Goal: Complete application form

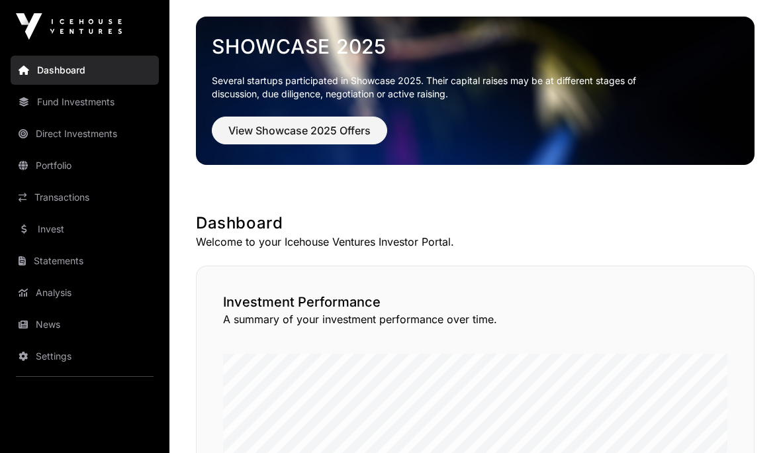
scroll to position [44, 0]
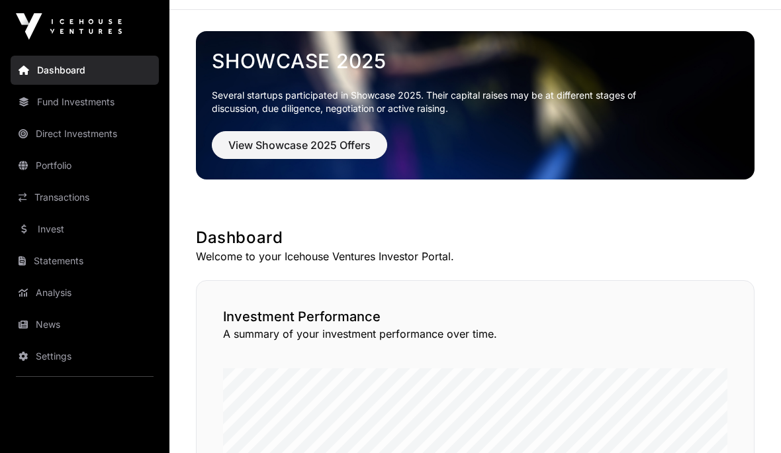
click at [46, 327] on link "News" at bounding box center [85, 324] width 148 height 29
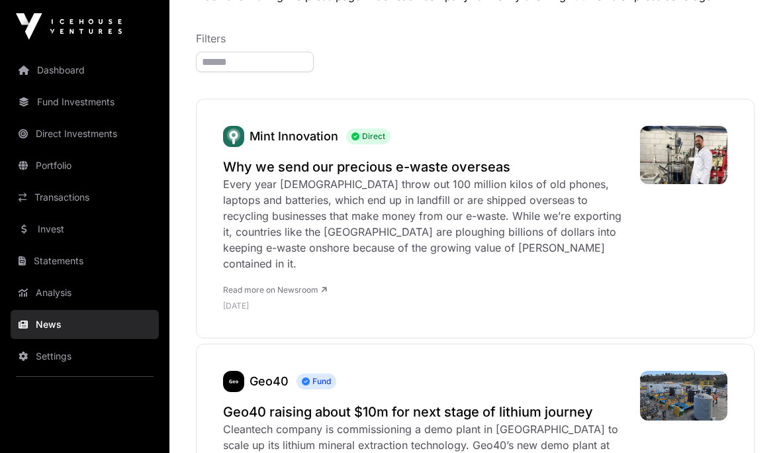
scroll to position [142, 0]
click at [50, 28] on img at bounding box center [69, 26] width 106 height 26
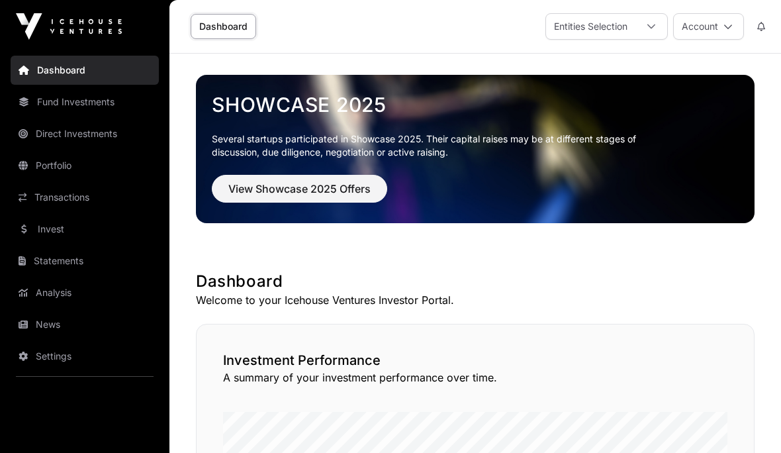
click at [62, 30] on img at bounding box center [69, 26] width 106 height 26
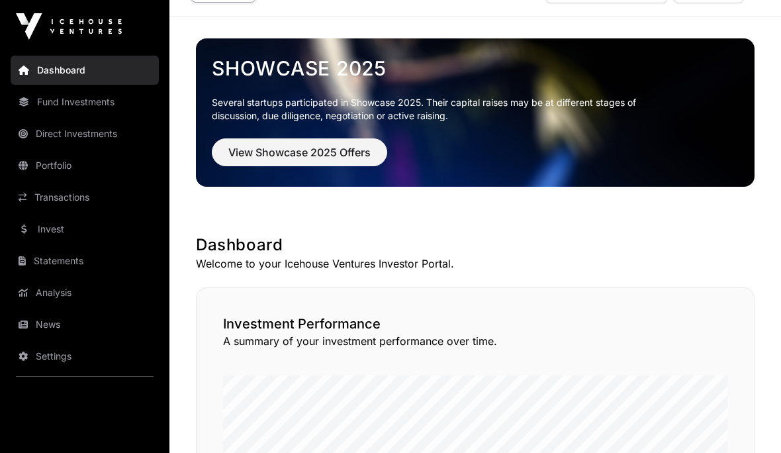
click at [252, 156] on span "View Showcase 2025 Offers" at bounding box center [299, 152] width 142 height 16
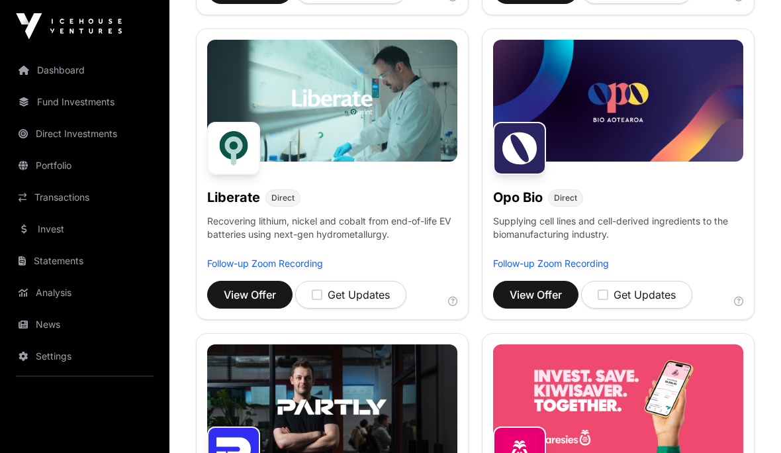
scroll to position [800, 0]
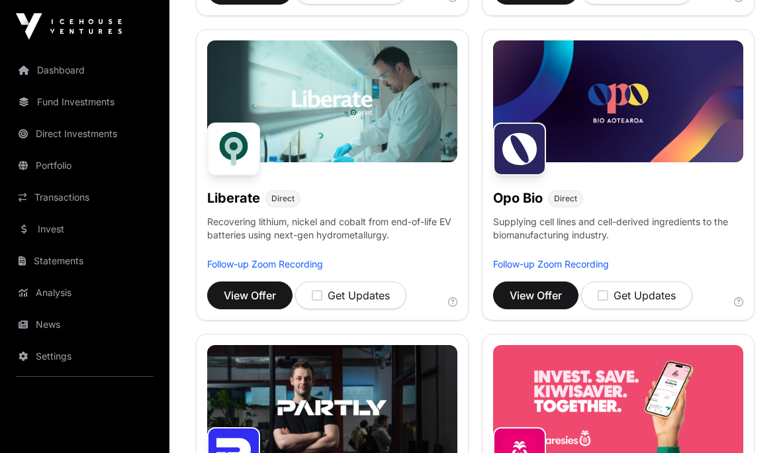
click at [233, 298] on span "View Offer" at bounding box center [250, 295] width 52 height 16
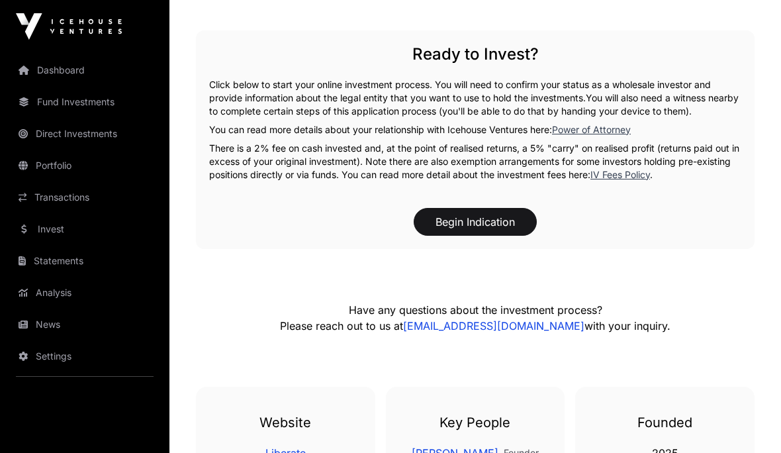
scroll to position [1840, 0]
click at [476, 225] on button "Begin Indication" at bounding box center [475, 222] width 123 height 28
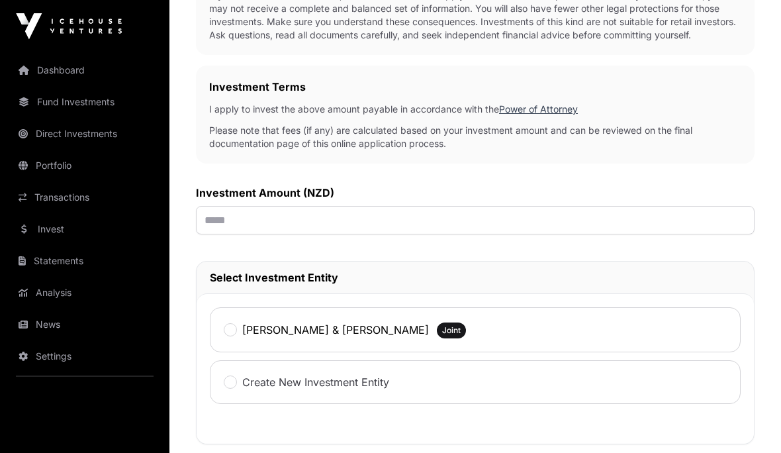
scroll to position [325, 0]
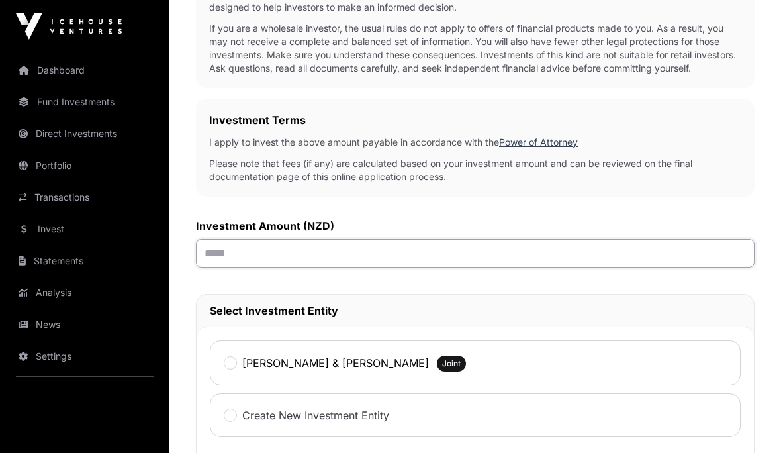
click at [226, 250] on input "text" at bounding box center [475, 253] width 559 height 28
type input "*******"
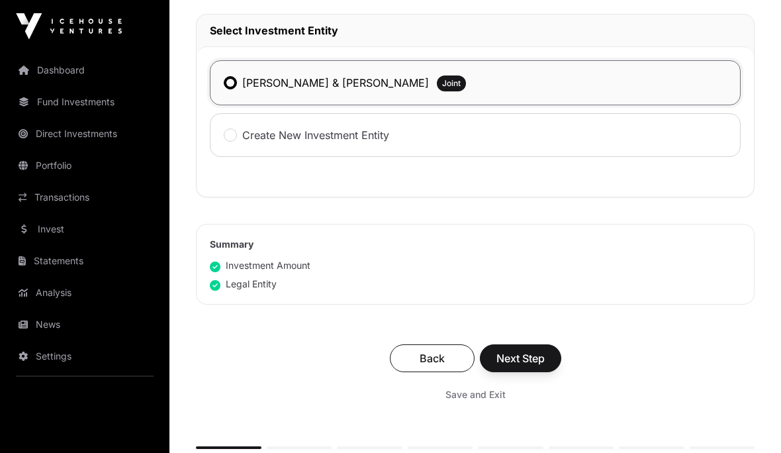
scroll to position [606, 0]
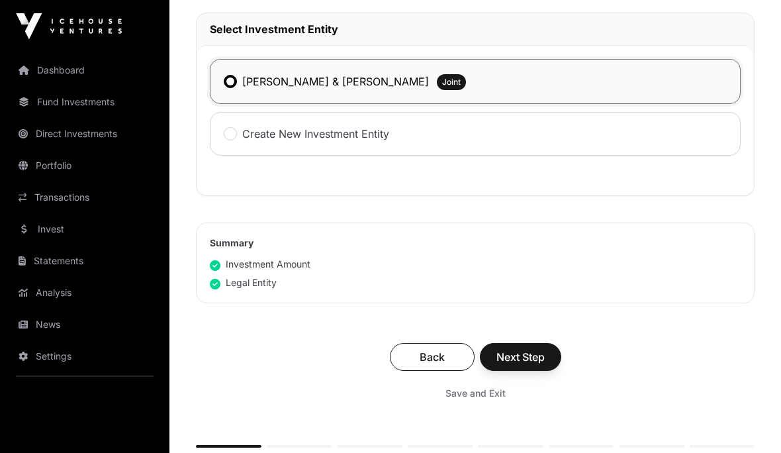
click at [511, 346] on button "Next Step" at bounding box center [520, 358] width 81 height 28
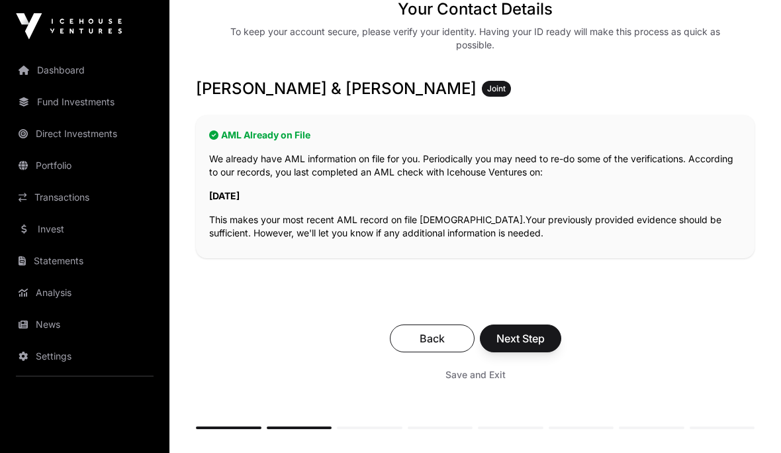
scroll to position [207, 0]
click at [521, 338] on span "Next Step" at bounding box center [520, 338] width 48 height 16
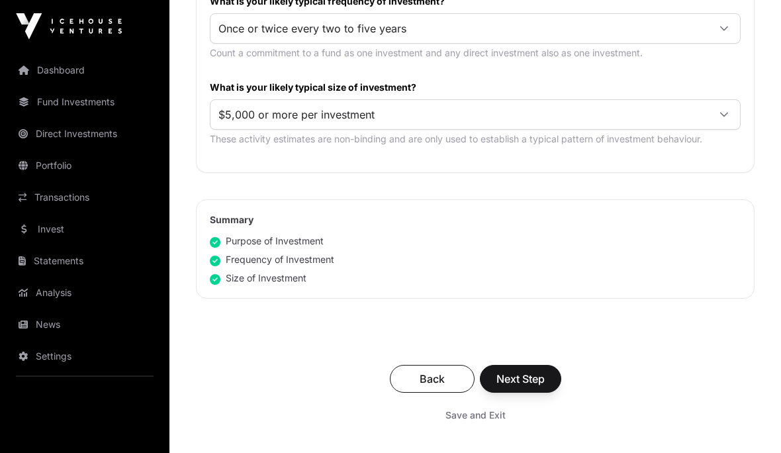
scroll to position [776, 0]
click at [525, 385] on span "Next Step" at bounding box center [520, 379] width 48 height 16
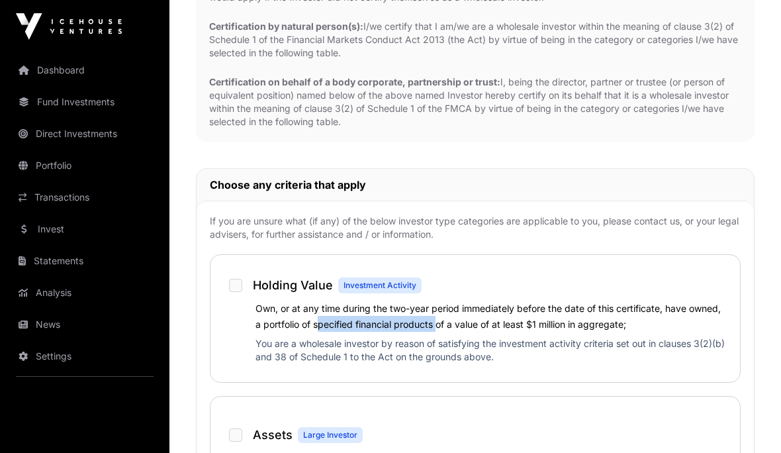
scroll to position [821, 0]
click at [227, 340] on div "Own, or at any time during the two-year period immediately before the date of t…" at bounding box center [475, 335] width 503 height 69
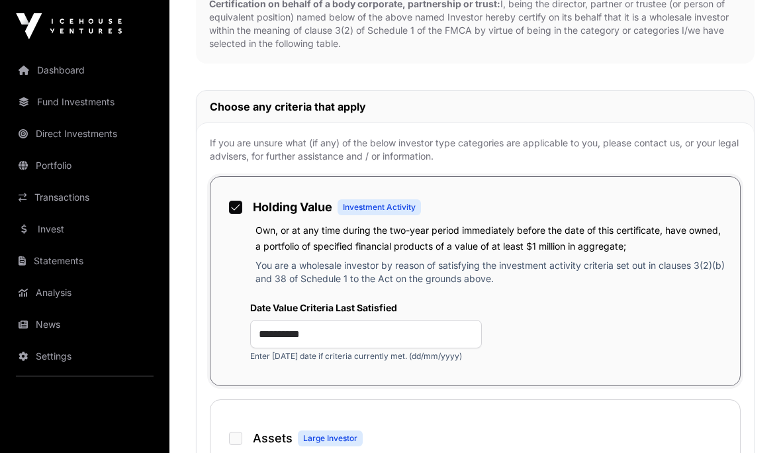
scroll to position [898, 0]
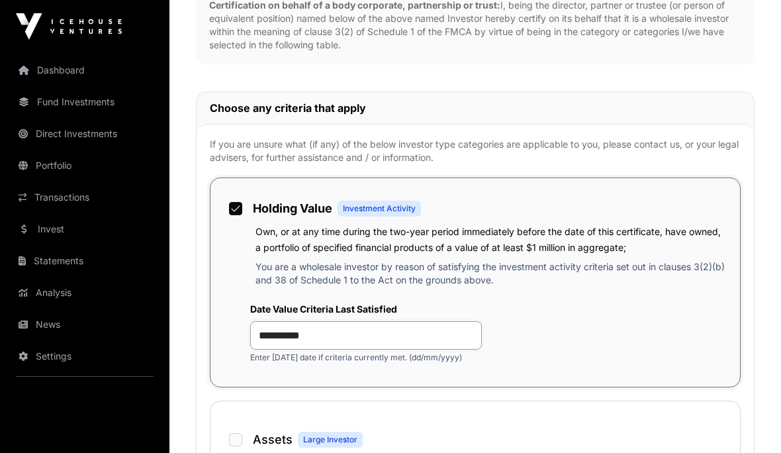
click at [335, 332] on input "**********" at bounding box center [366, 335] width 232 height 28
type input "*"
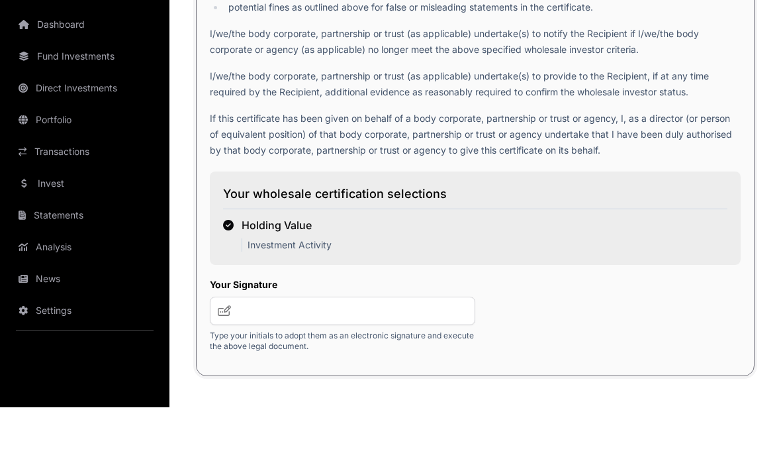
scroll to position [2430, 0]
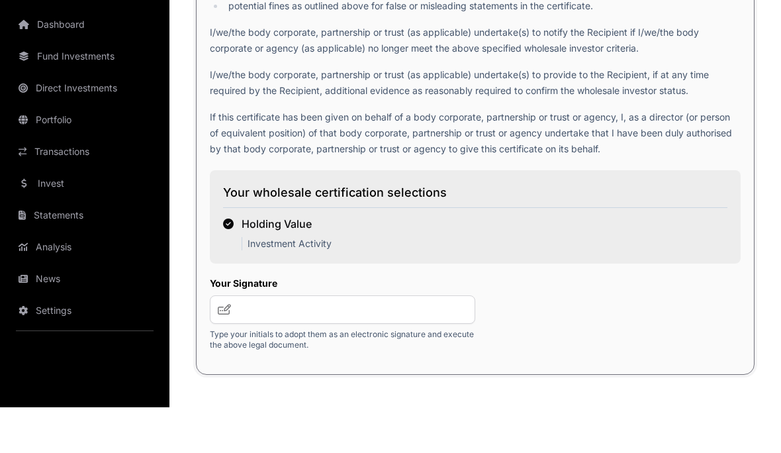
type input "**********"
click at [216, 341] on input "text" at bounding box center [342, 355] width 265 height 28
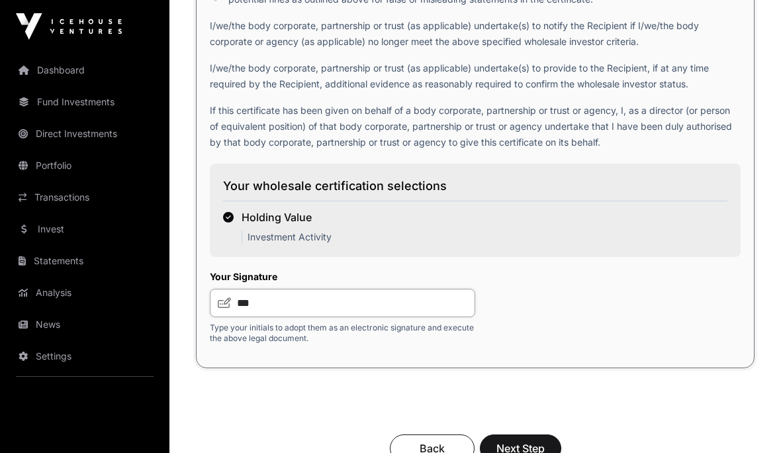
scroll to position [2481, 0]
type input "***"
click at [217, 302] on input "***" at bounding box center [342, 303] width 265 height 28
click at [304, 302] on input "***" at bounding box center [342, 303] width 265 height 28
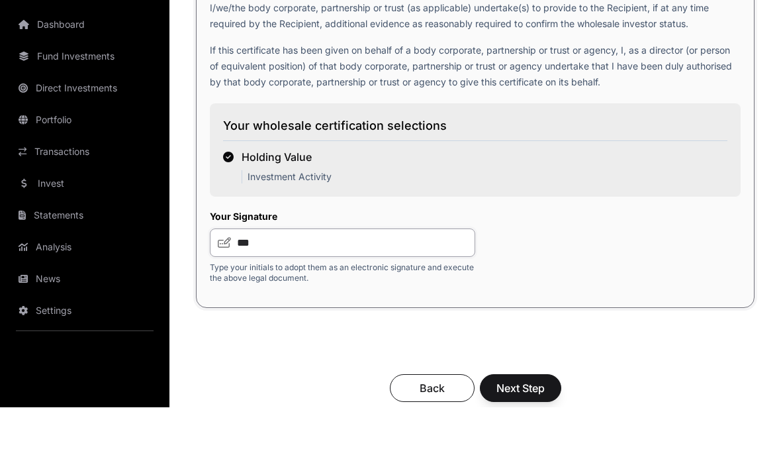
scroll to position [2509, 0]
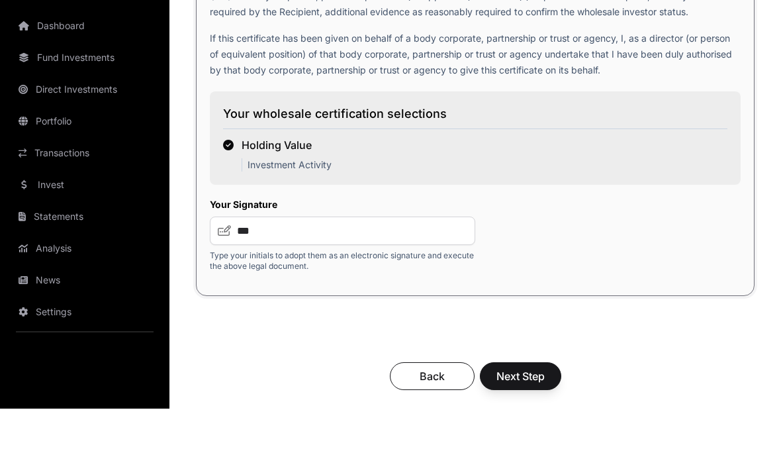
click at [520, 413] on span "Next Step" at bounding box center [520, 421] width 48 height 16
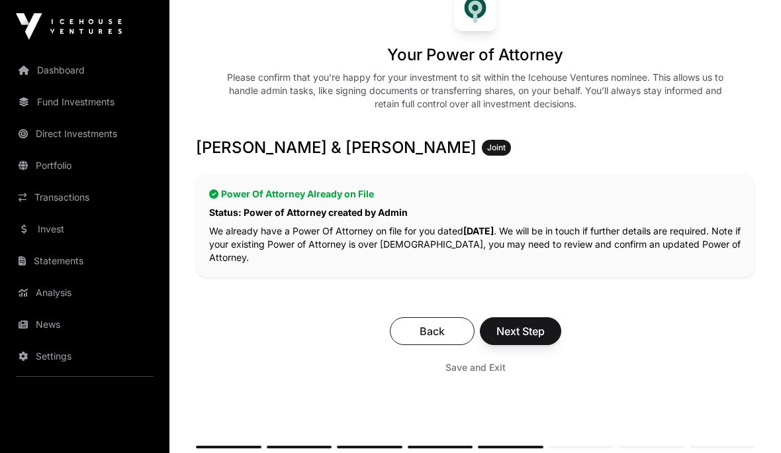
scroll to position [169, 0]
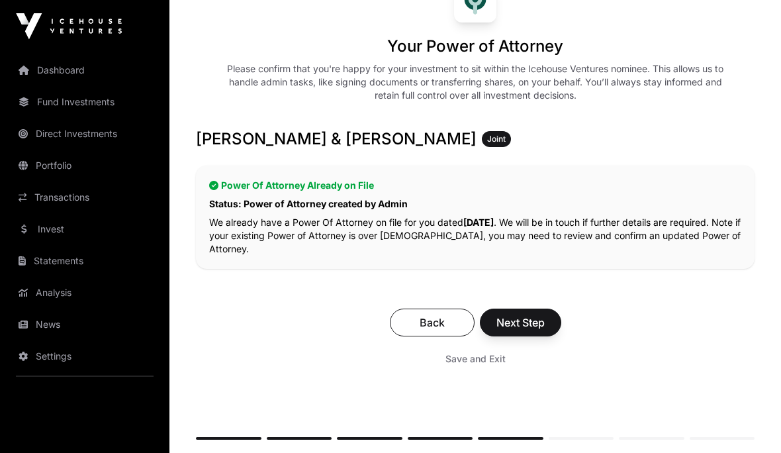
click at [524, 316] on span "Next Step" at bounding box center [520, 323] width 48 height 16
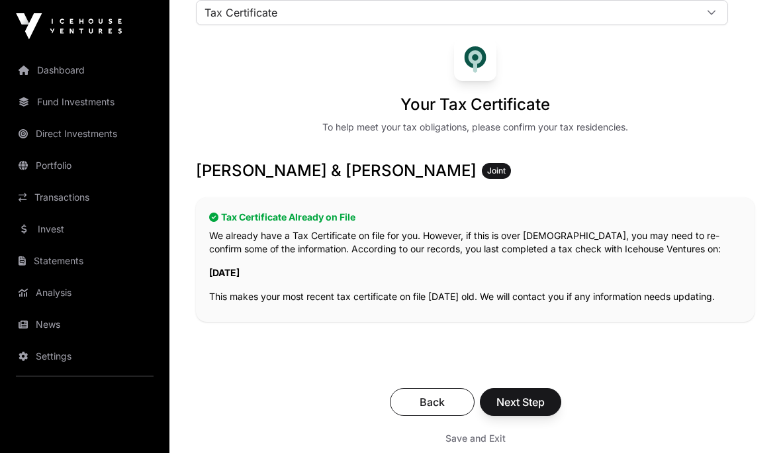
scroll to position [112, 0]
click at [518, 399] on span "Next Step" at bounding box center [520, 402] width 48 height 16
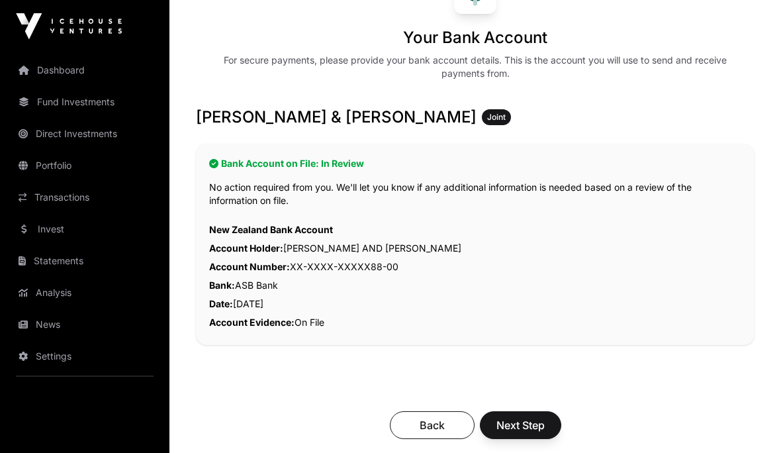
scroll to position [179, 0]
click at [526, 424] on span "Next Step" at bounding box center [520, 425] width 48 height 16
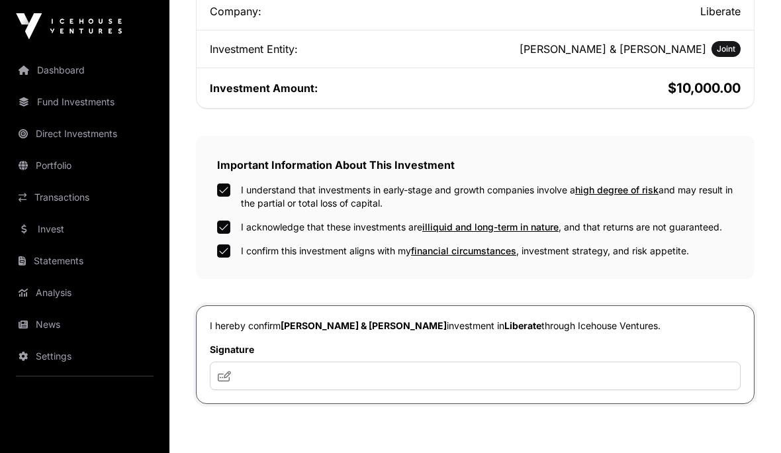
scroll to position [338, 0]
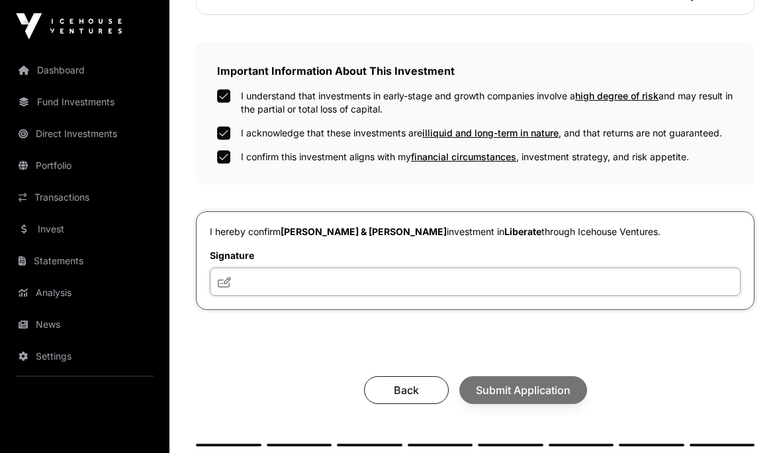
click at [272, 290] on input "text" at bounding box center [475, 282] width 531 height 28
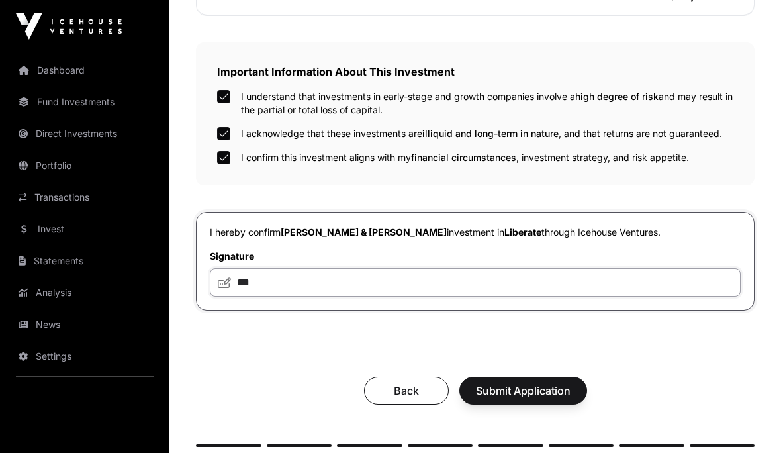
type input "***"
click at [490, 399] on span "Submit Application" at bounding box center [523, 391] width 95 height 16
